Goal: Navigation & Orientation: Find specific page/section

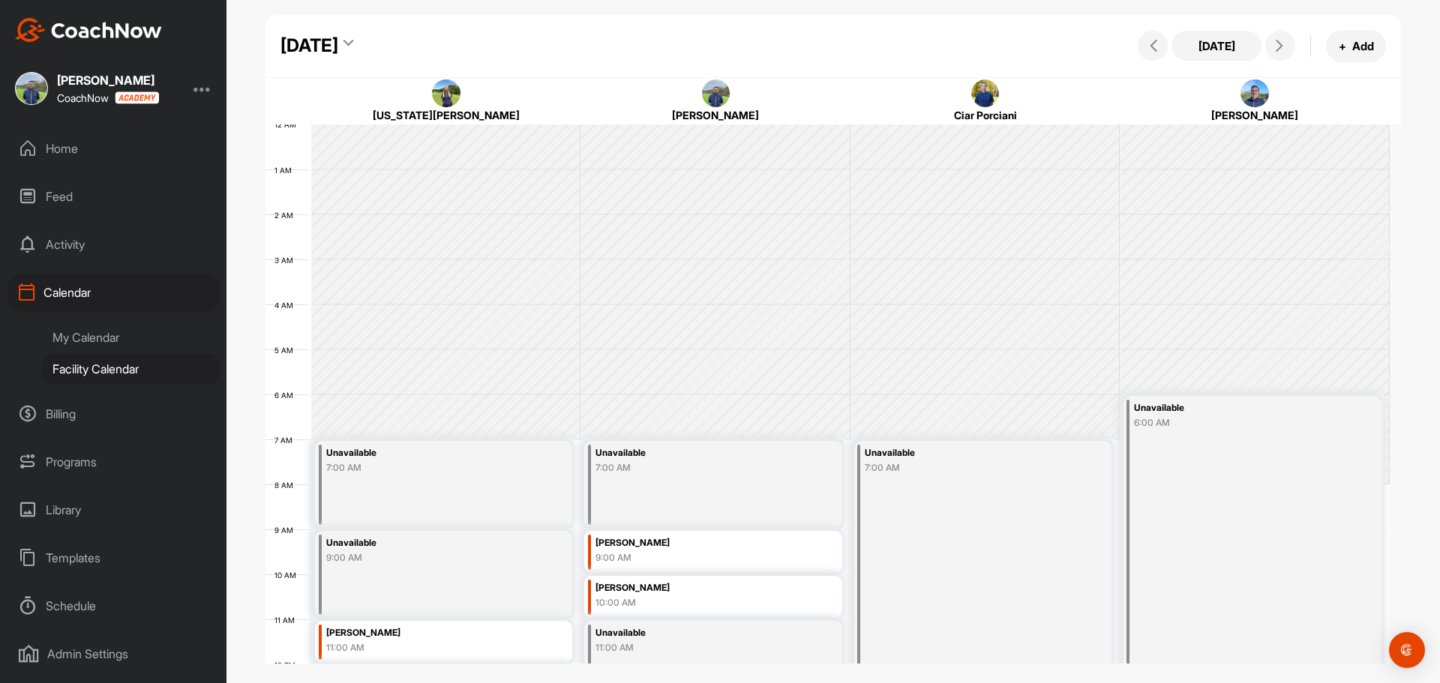
scroll to position [260, 0]
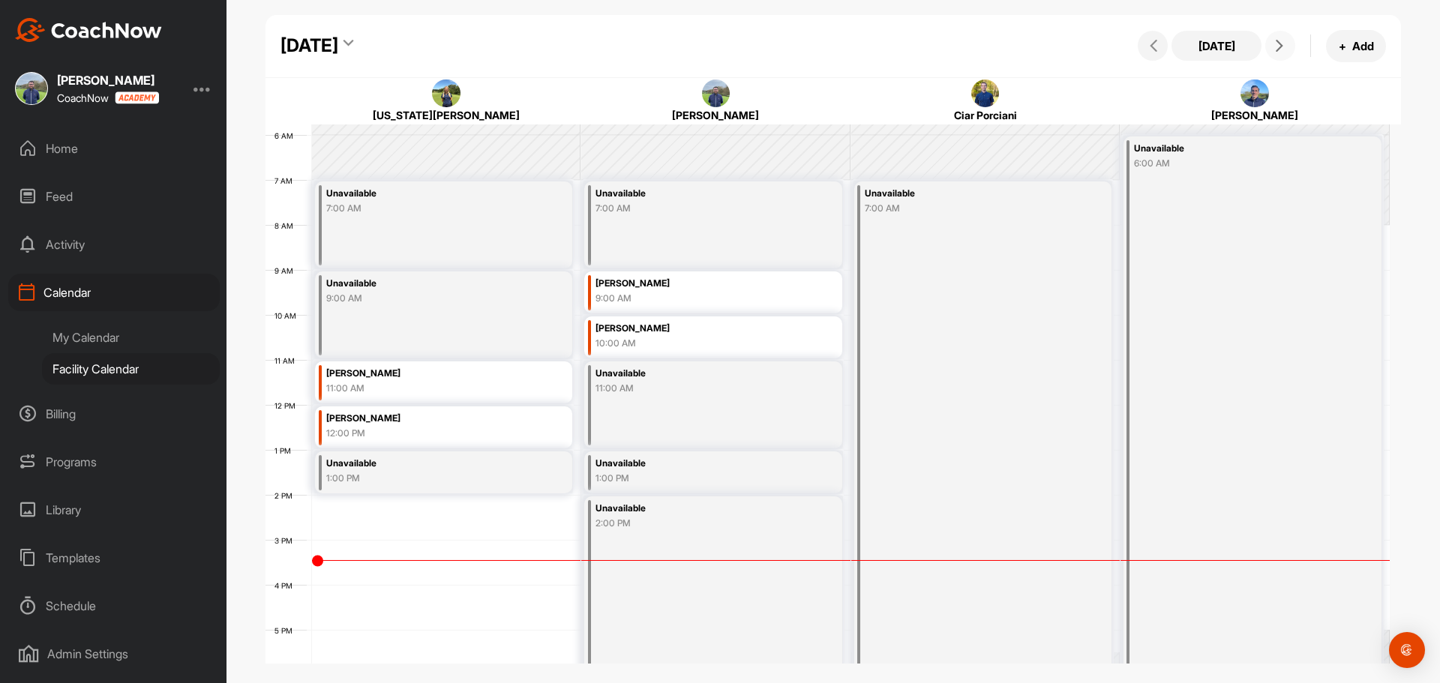
click at [1282, 44] on icon at bounding box center [1280, 46] width 12 height 12
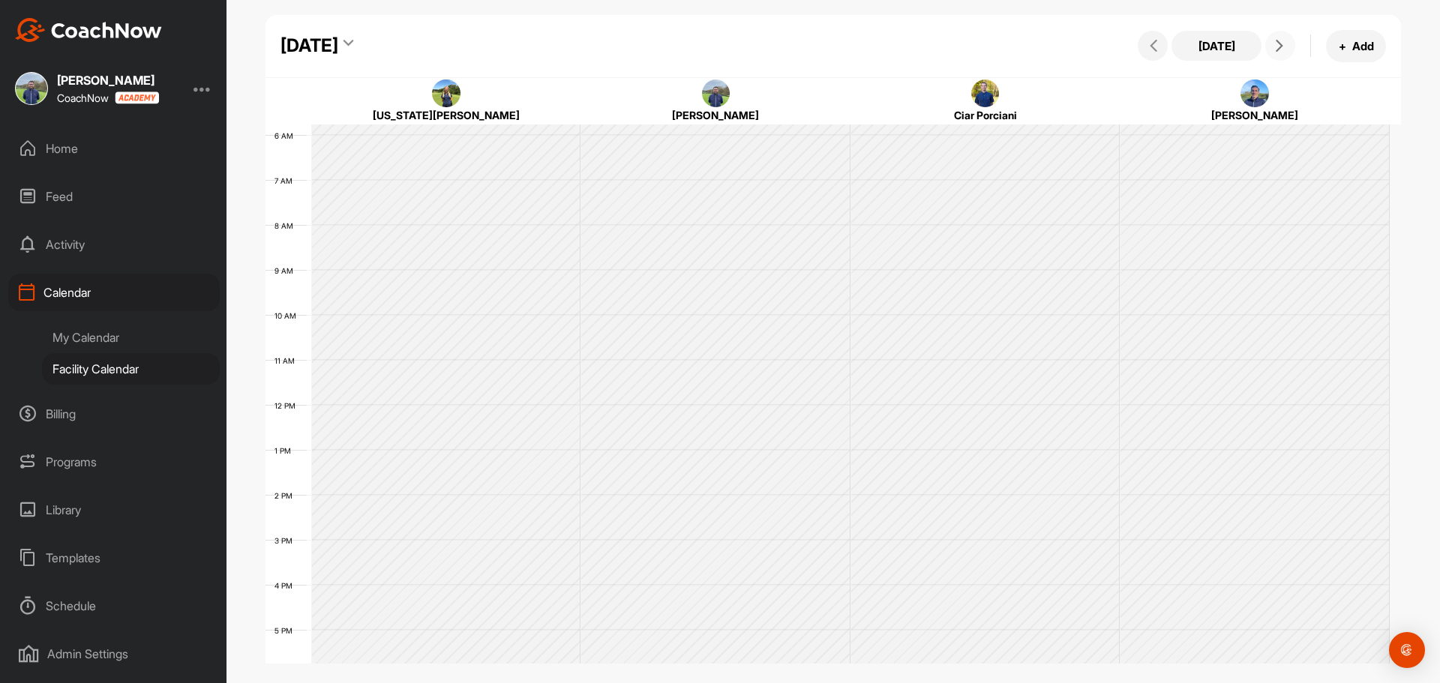
click at [1282, 44] on icon at bounding box center [1280, 46] width 12 height 12
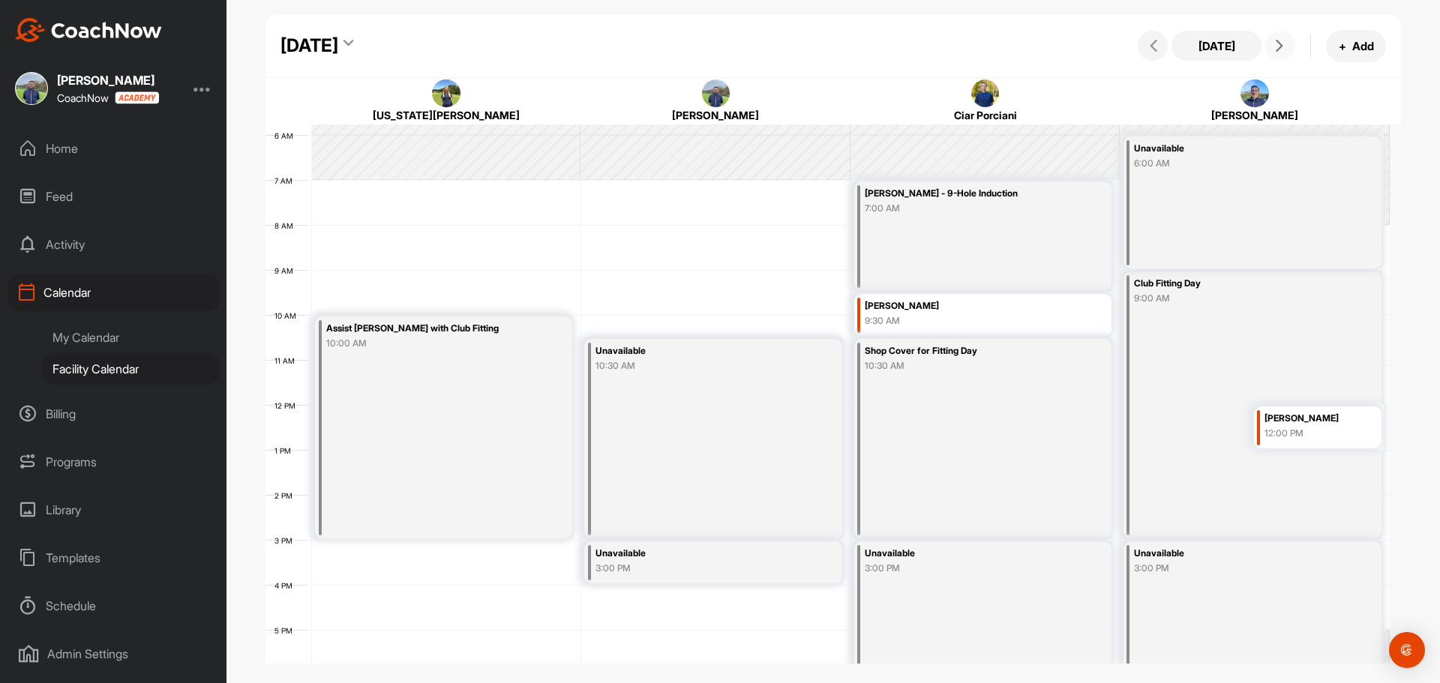
click at [1282, 44] on icon at bounding box center [1280, 46] width 12 height 12
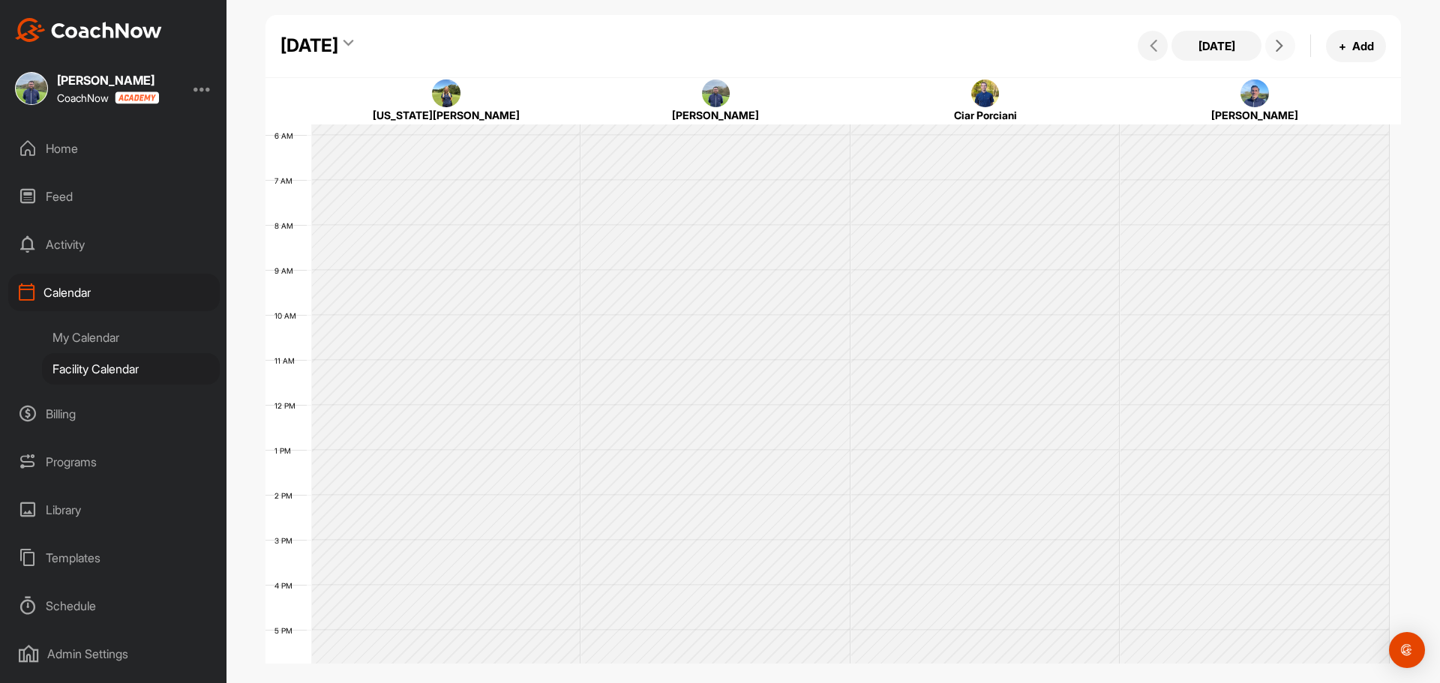
click at [1282, 44] on icon at bounding box center [1280, 46] width 12 height 12
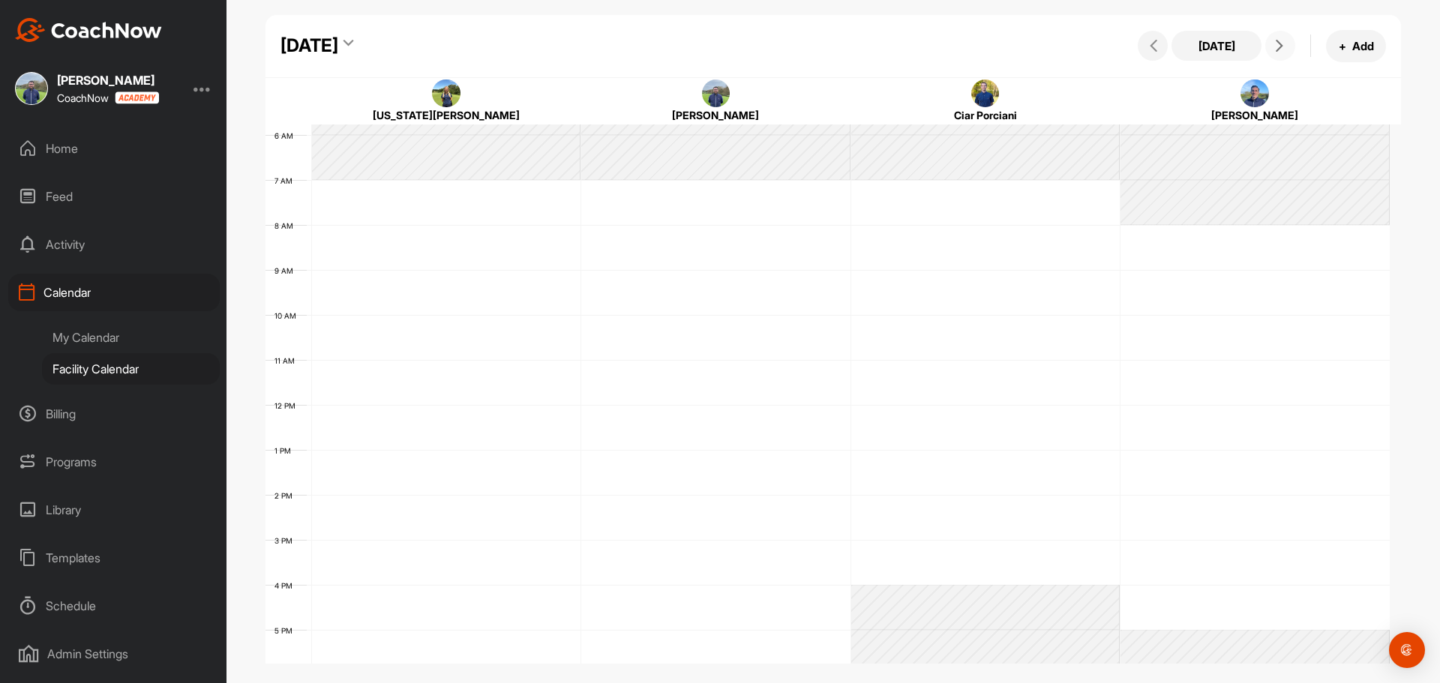
click at [1282, 44] on icon at bounding box center [1280, 46] width 12 height 12
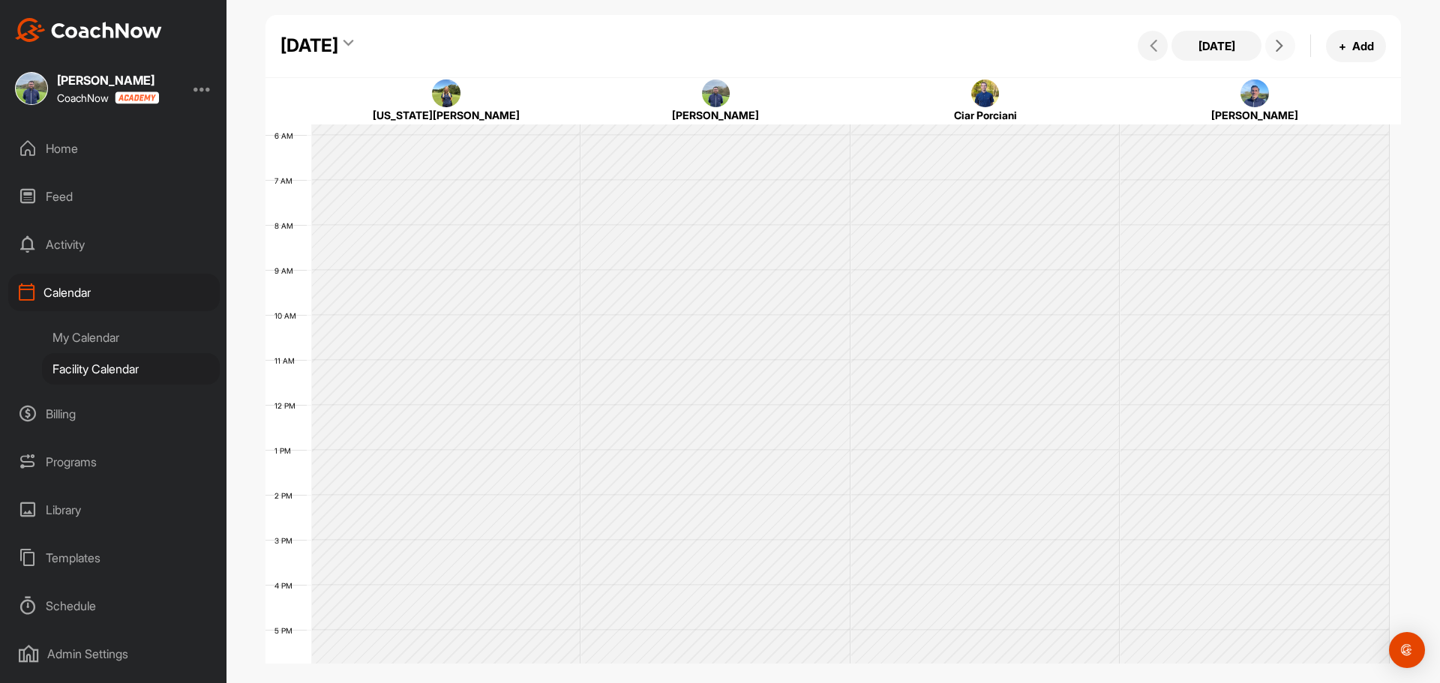
click at [1282, 44] on icon at bounding box center [1280, 46] width 12 height 12
